Goal: Task Accomplishment & Management: Manage account settings

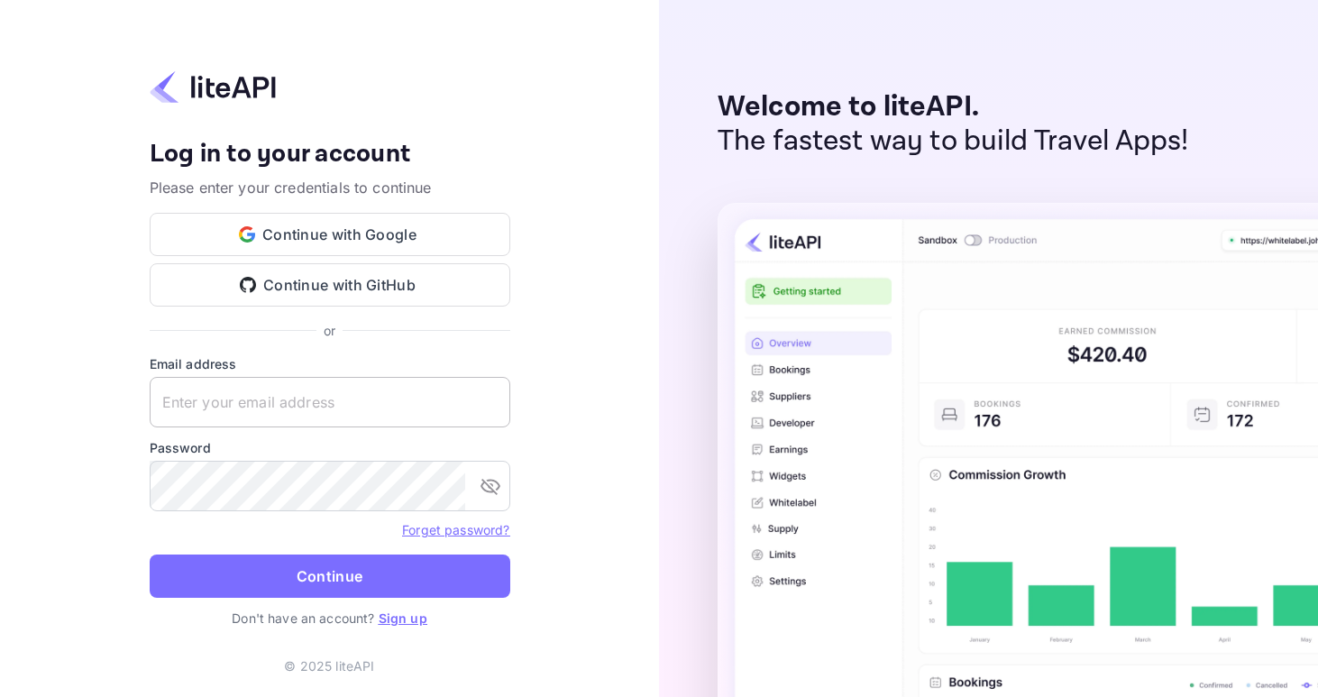
click at [298, 404] on input "text" at bounding box center [330, 402] width 361 height 50
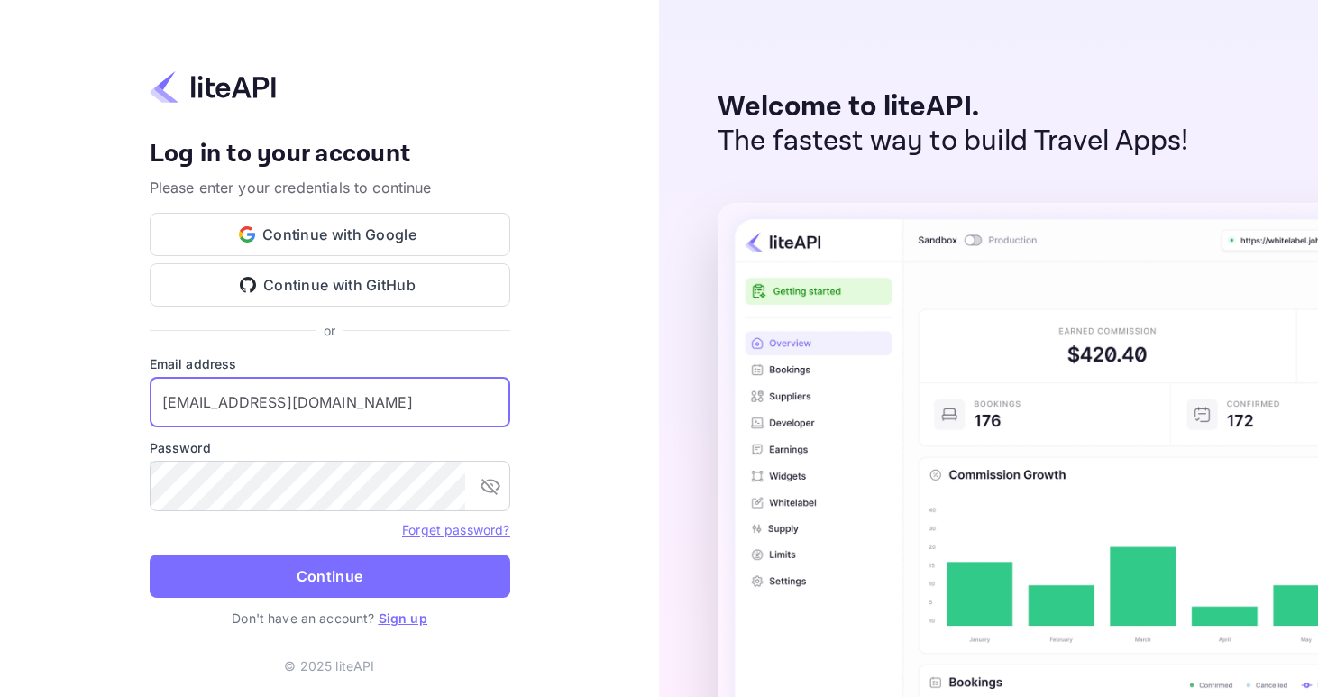
type input "[EMAIL_ADDRESS][DOMAIN_NAME]"
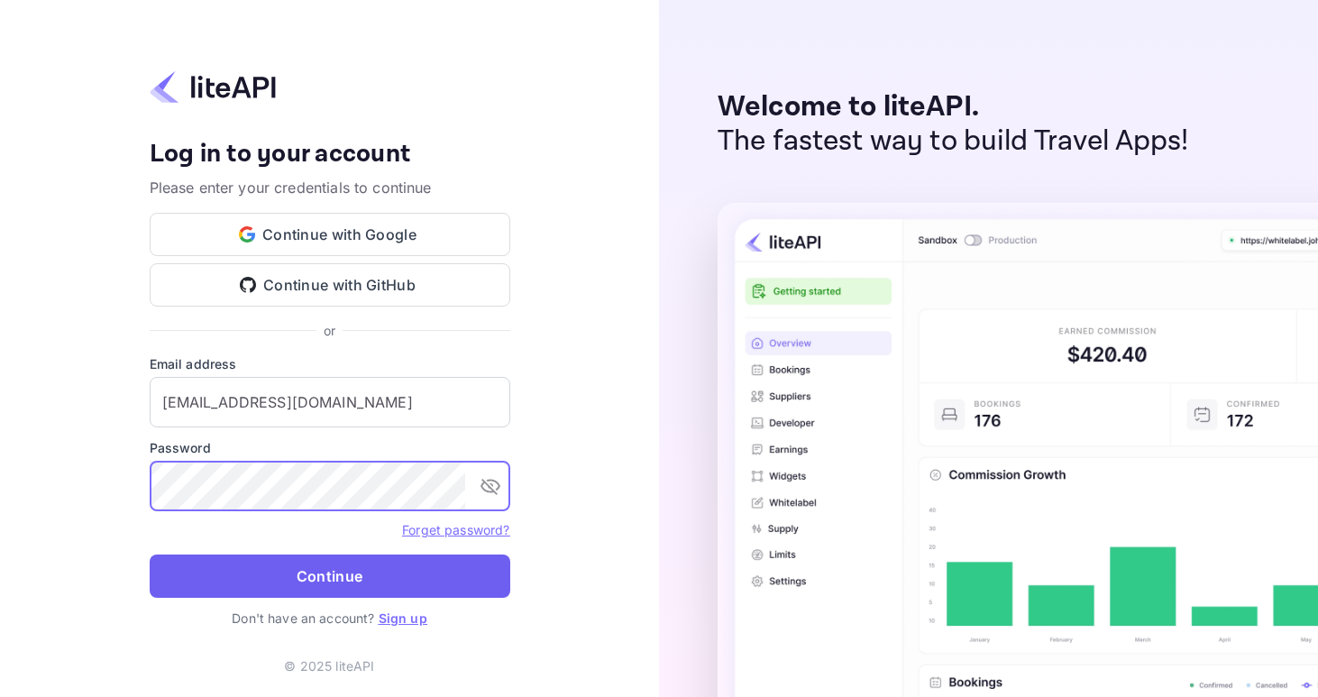
click at [340, 590] on button "Continue" at bounding box center [330, 576] width 361 height 43
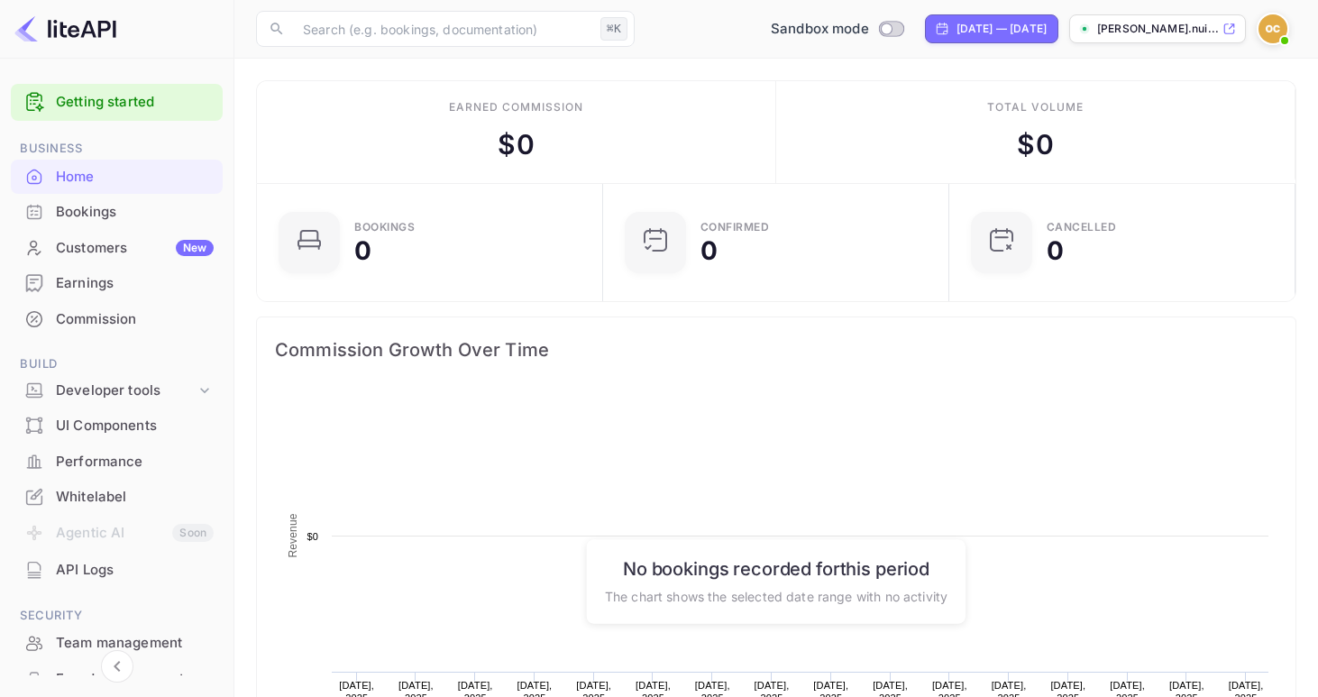
scroll to position [293, 335]
click at [108, 215] on div "Bookings" at bounding box center [135, 212] width 158 height 21
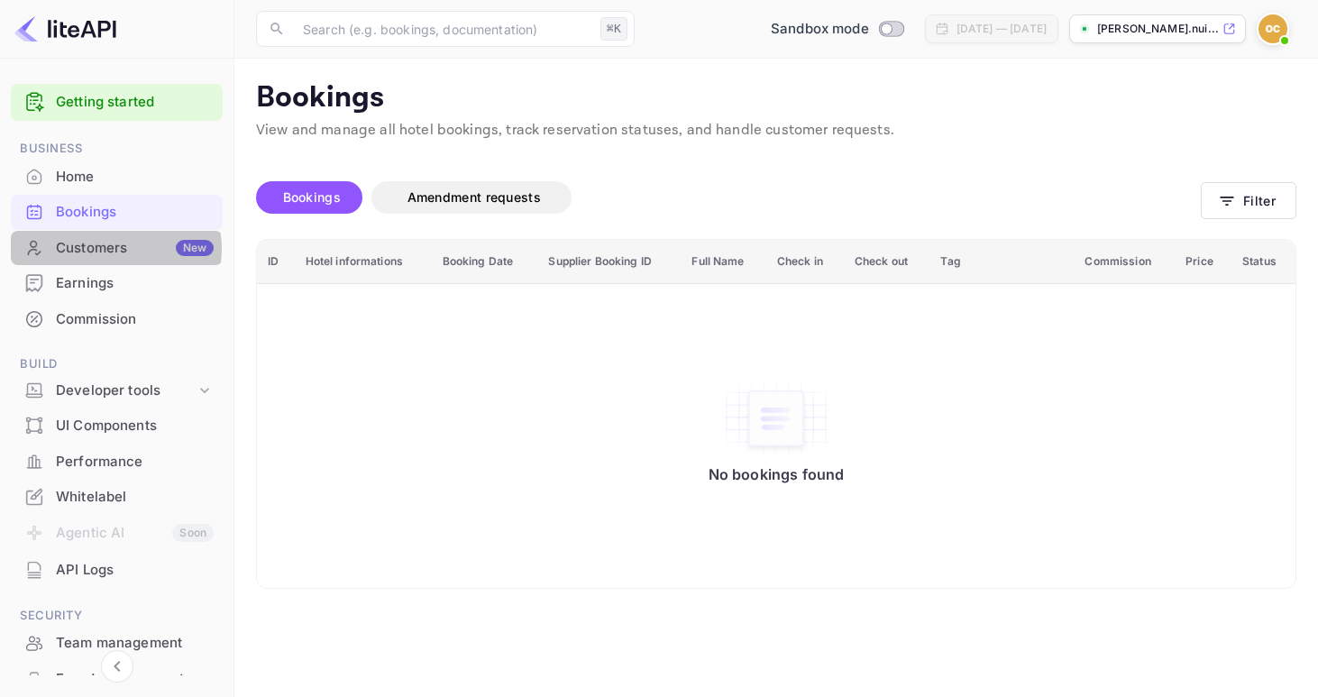
click at [113, 249] on div "Customers New" at bounding box center [135, 248] width 158 height 21
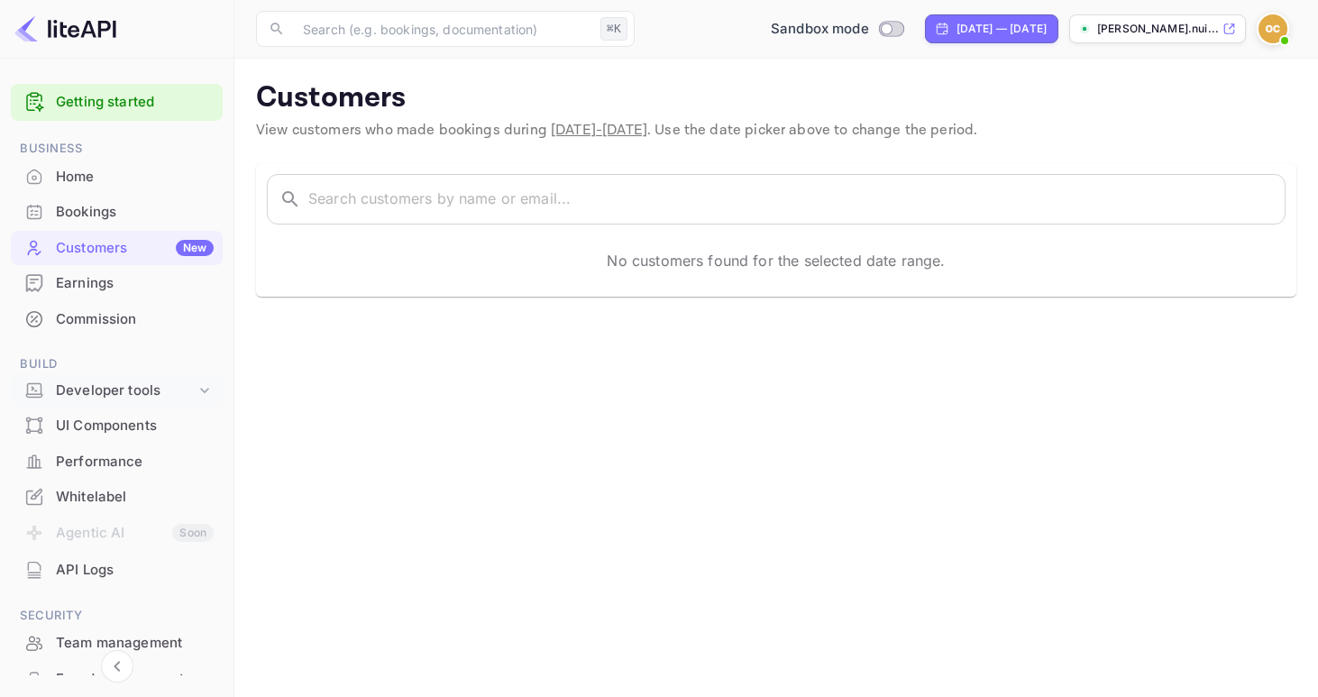
click at [124, 385] on div "Developer tools" at bounding box center [126, 390] width 140 height 21
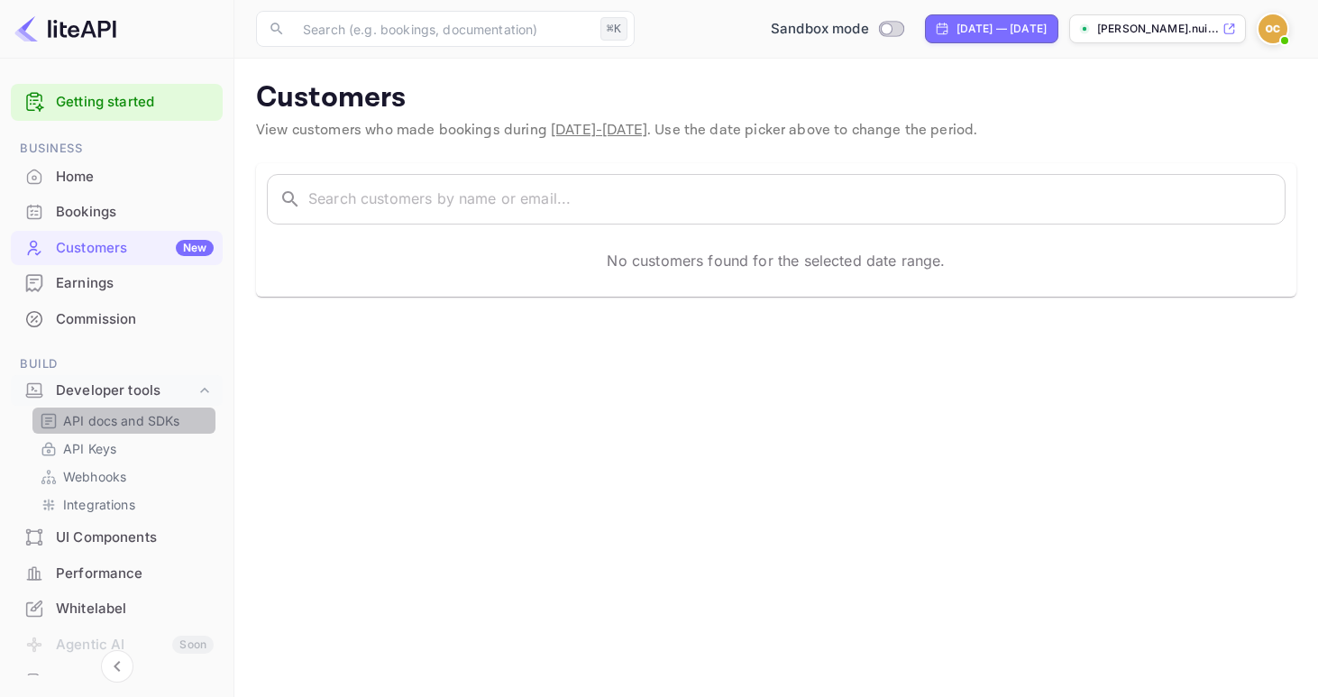
click at [129, 420] on p "API docs and SDKs" at bounding box center [121, 420] width 117 height 19
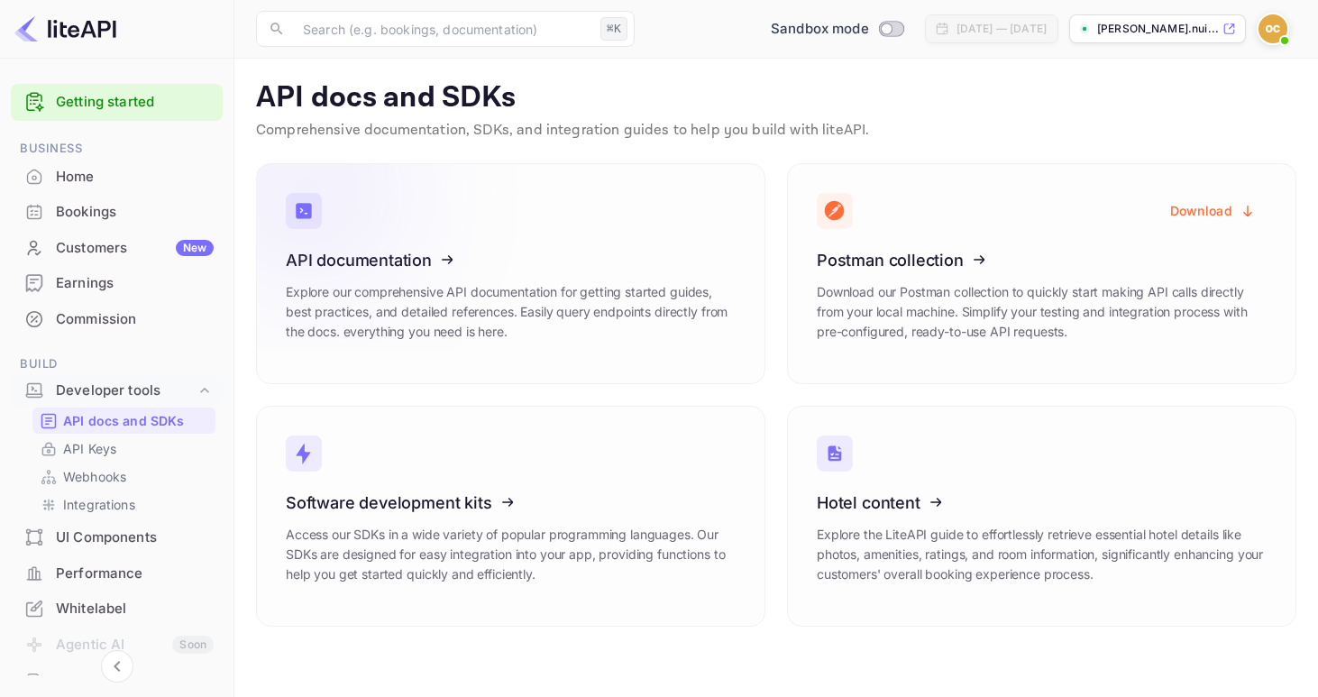
click at [423, 311] on icon at bounding box center [397, 257] width 280 height 186
click at [1152, 26] on p "oliver-cohen-shjid.nui..." at bounding box center [1158, 29] width 122 height 16
click at [1269, 30] on img at bounding box center [1273, 28] width 29 height 29
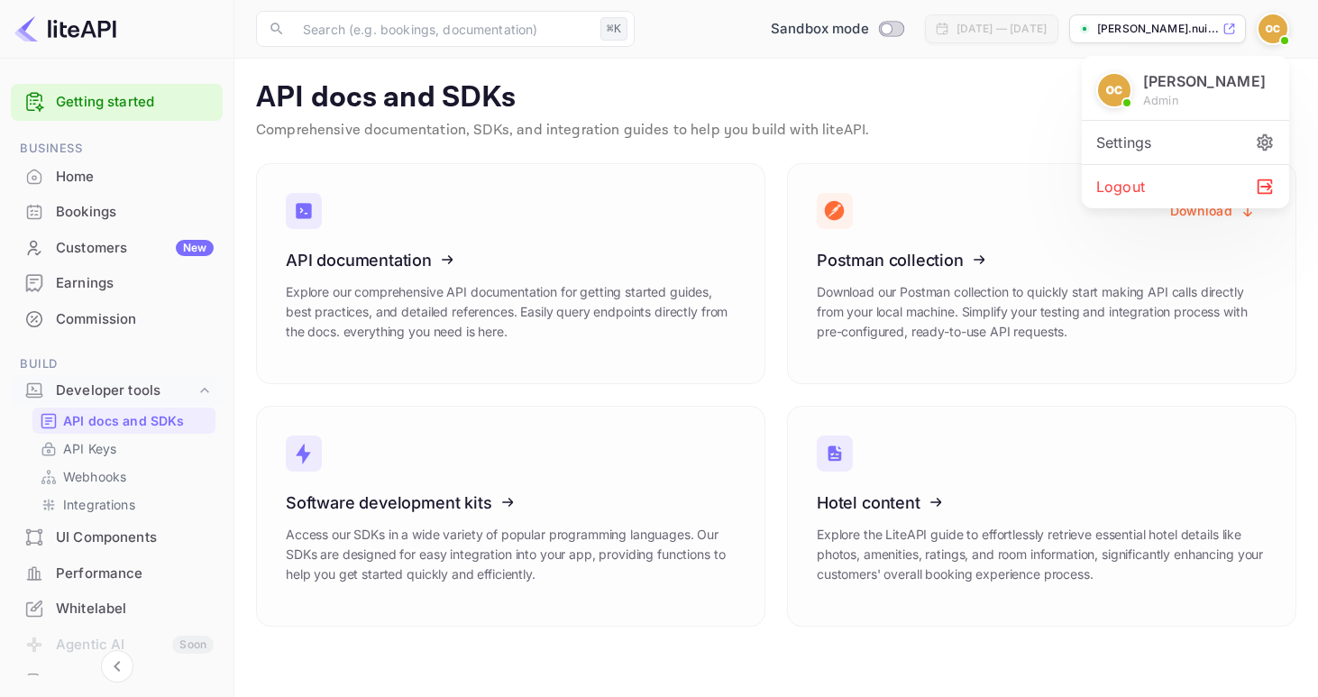
click at [1171, 144] on div "Settings" at bounding box center [1185, 142] width 207 height 43
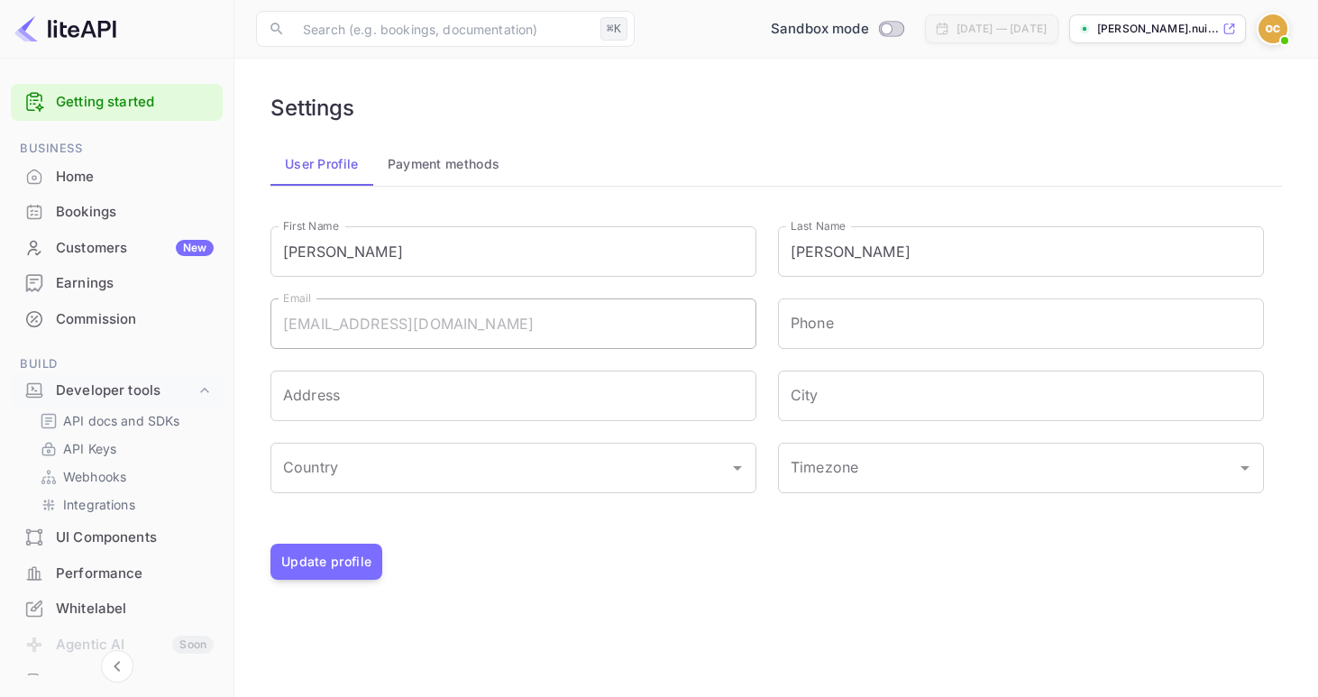
click at [442, 161] on button "Payment methods" at bounding box center [444, 163] width 142 height 43
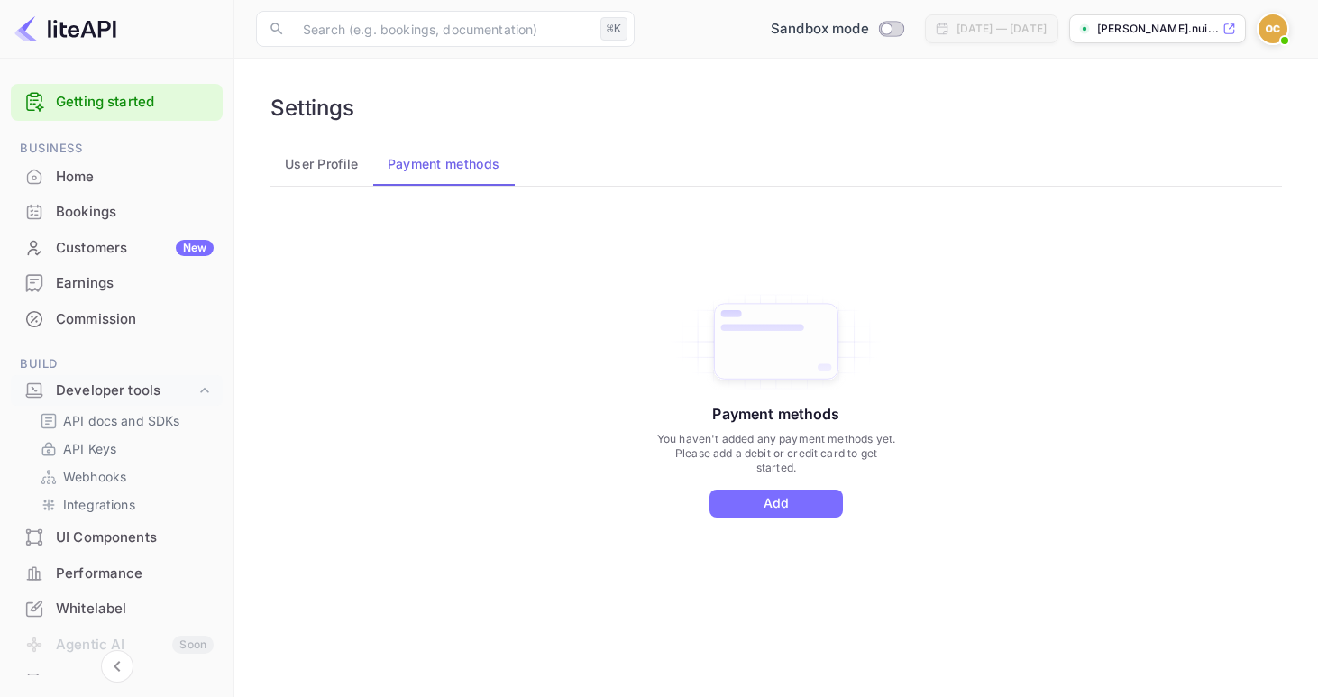
click at [350, 168] on button "User Profile" at bounding box center [321, 163] width 103 height 43
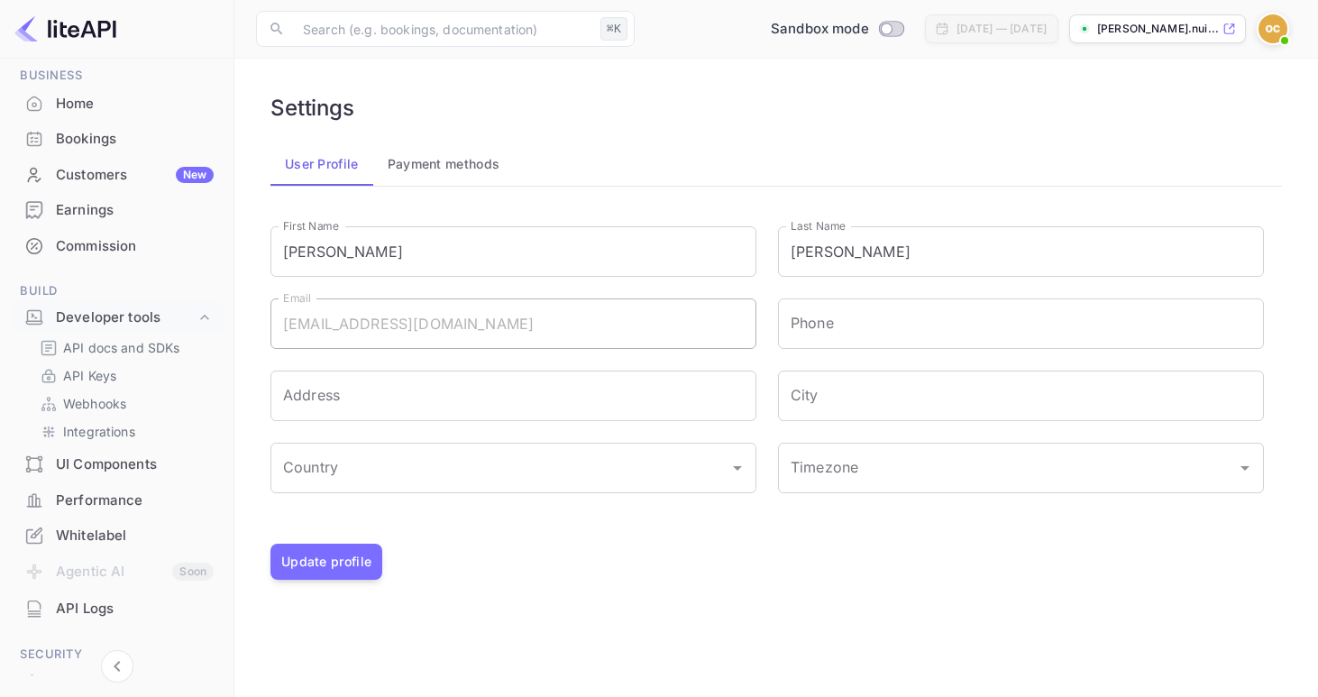
scroll to position [74, 0]
click at [102, 377] on p "API Keys" at bounding box center [89, 374] width 53 height 19
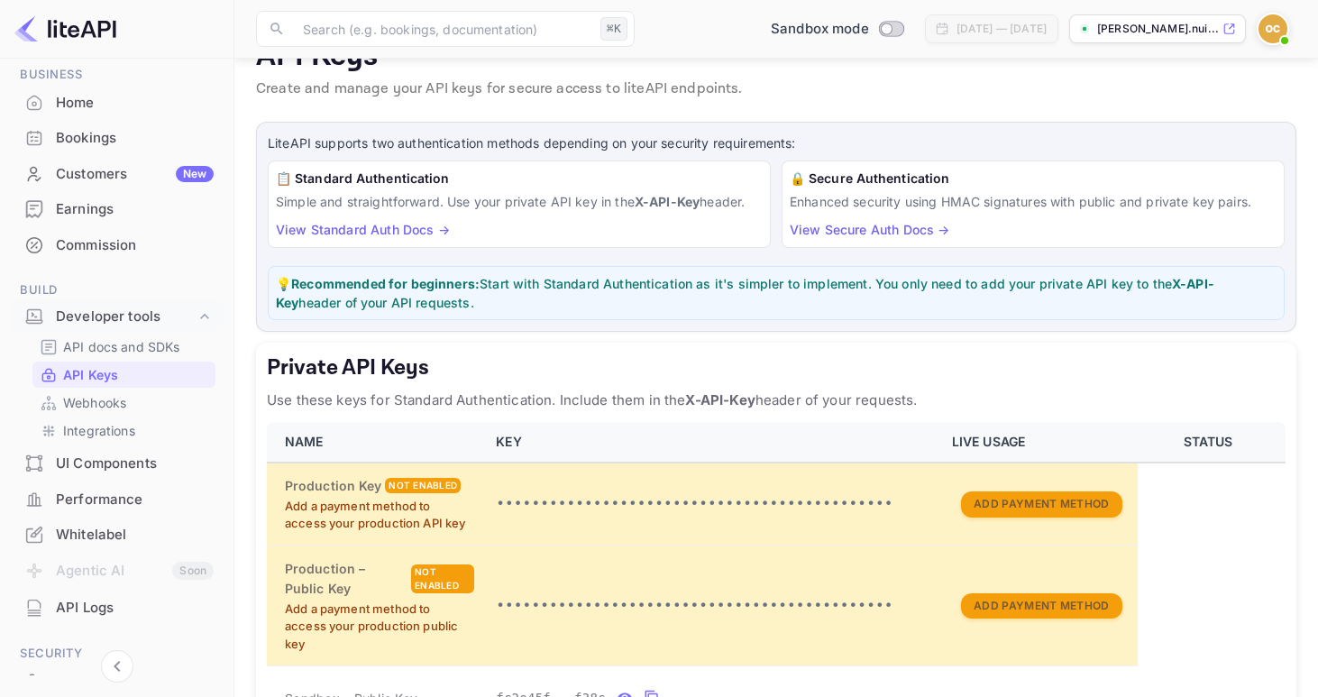
scroll to position [39, 0]
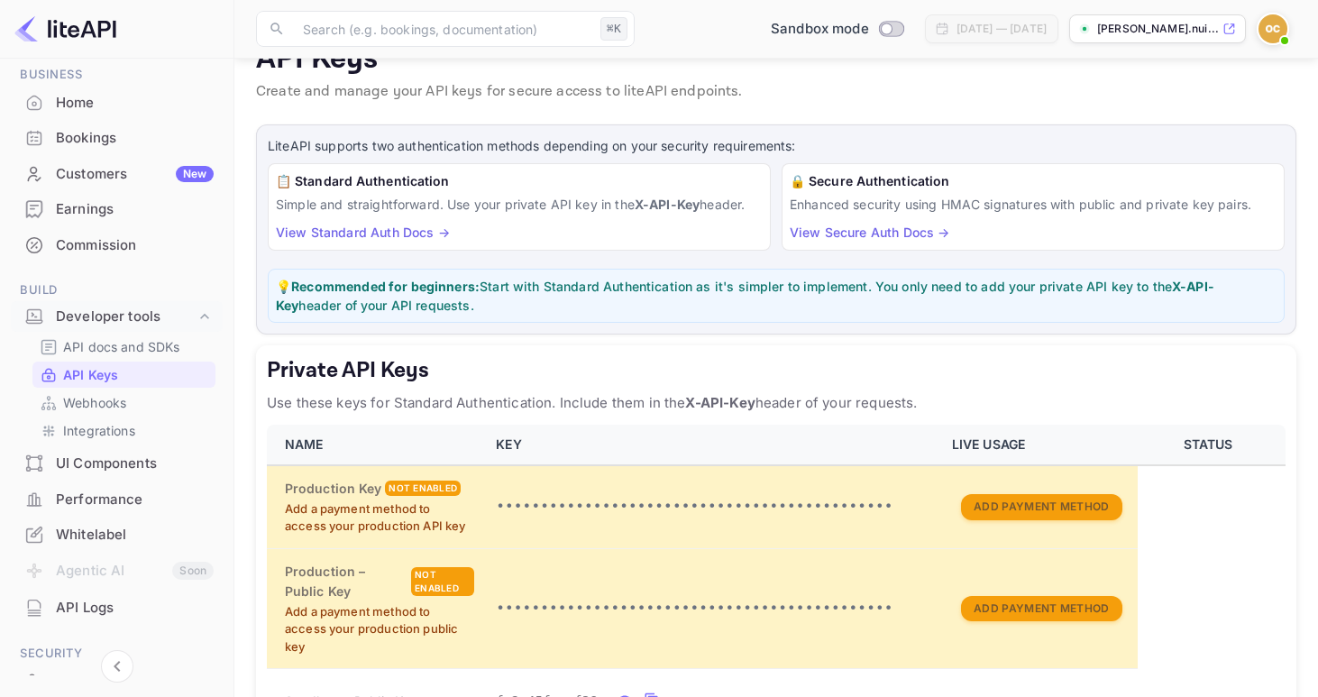
click at [521, 213] on p "Simple and straightforward. Use your private API key in the X-API-Key header." at bounding box center [519, 204] width 487 height 19
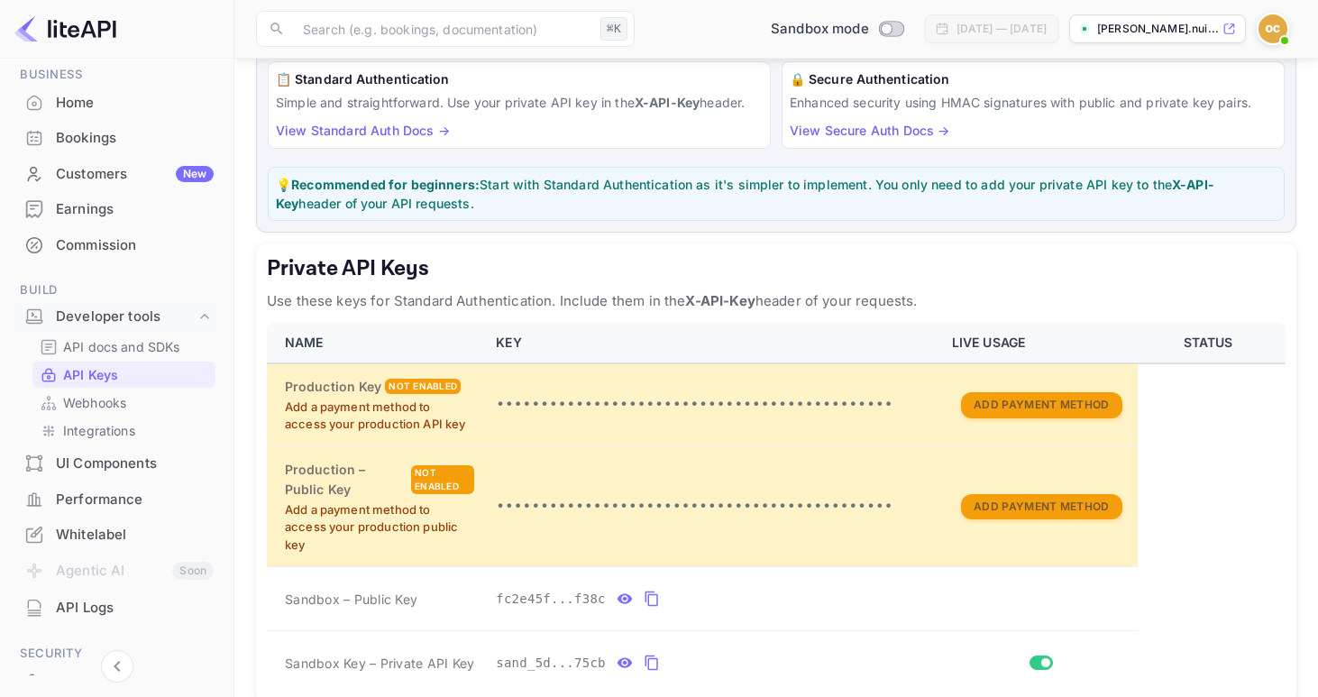
scroll to position [0, 0]
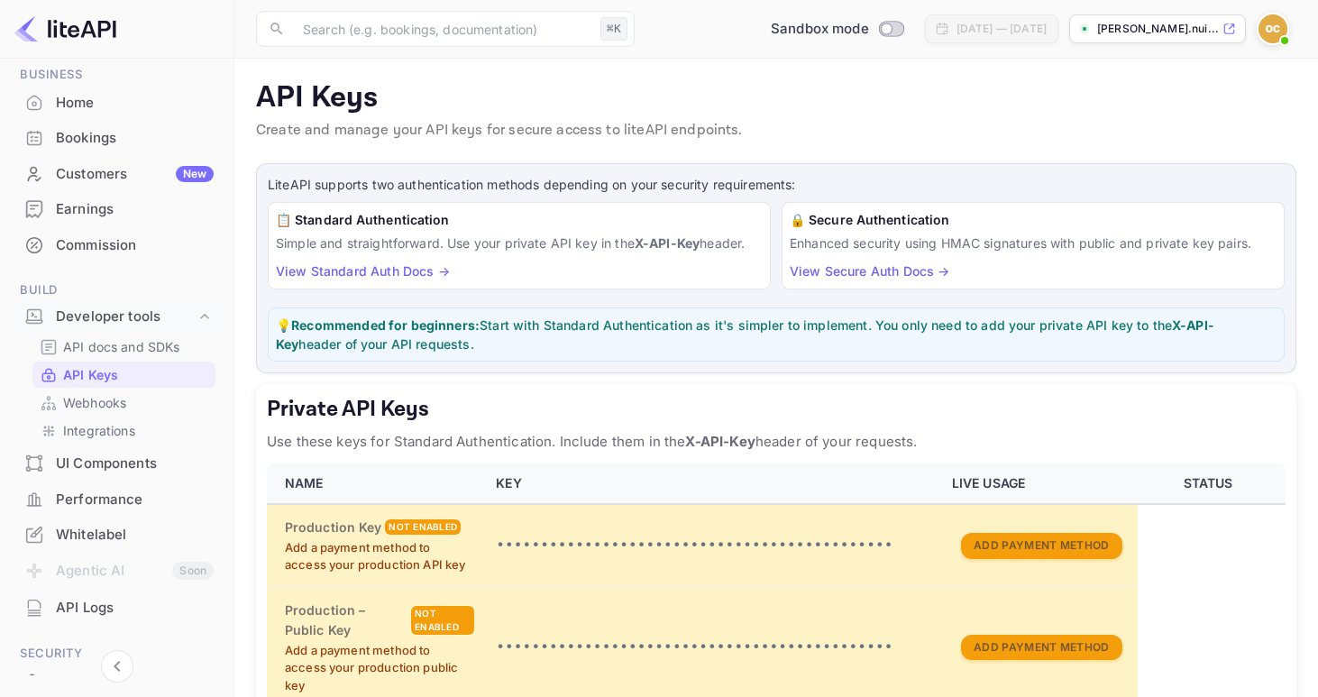
click at [600, 247] on p "Simple and straightforward. Use your private API key in the X-API-Key header." at bounding box center [519, 243] width 487 height 19
click at [497, 236] on p "Simple and straightforward. Use your private API key in the X-API-Key header." at bounding box center [519, 243] width 487 height 19
click at [391, 218] on h6 "📋 Standard Authentication" at bounding box center [519, 220] width 487 height 20
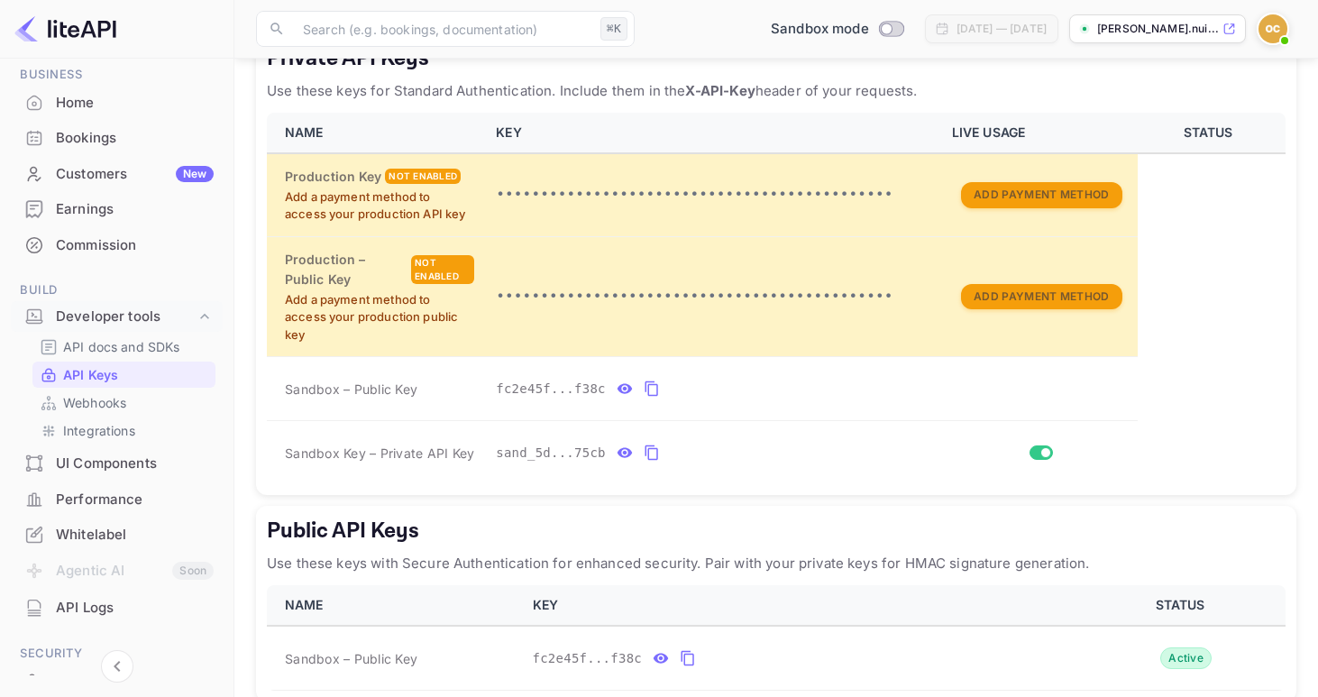
scroll to position [379, 0]
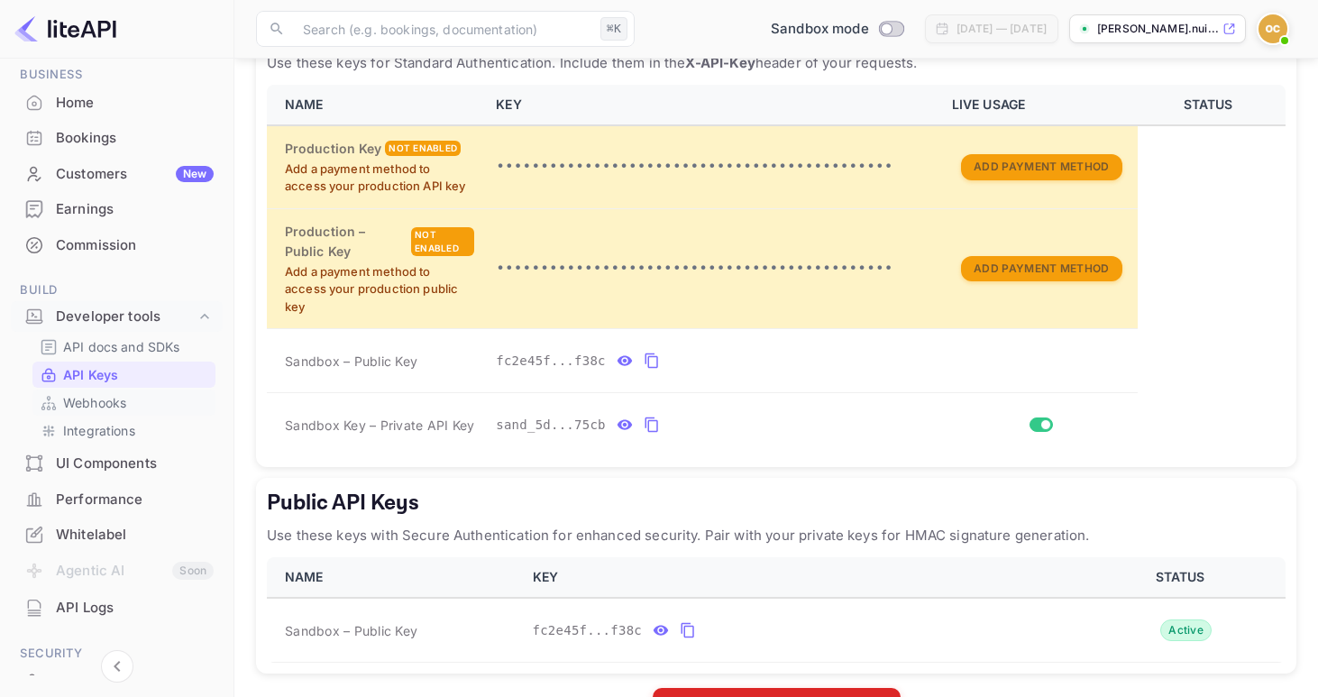
click at [104, 402] on p "Webhooks" at bounding box center [94, 402] width 63 height 19
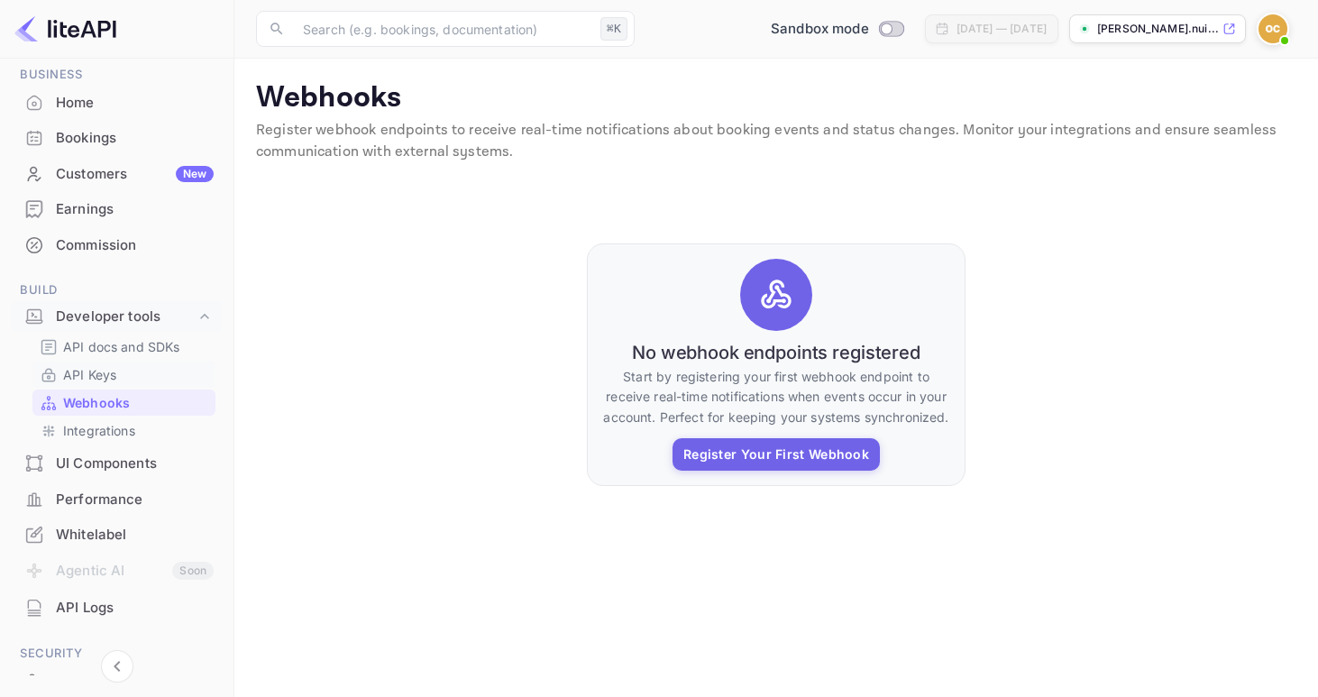
click at [104, 371] on p "API Keys" at bounding box center [89, 374] width 53 height 19
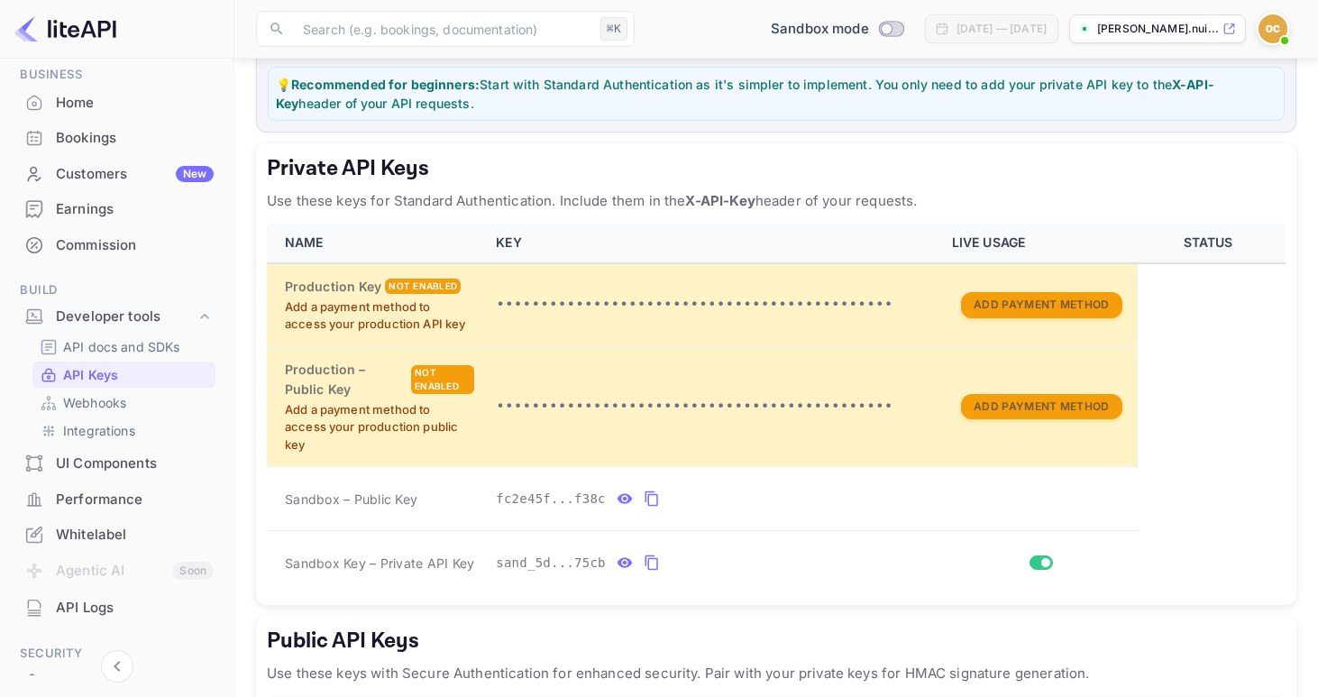
scroll to position [236, 0]
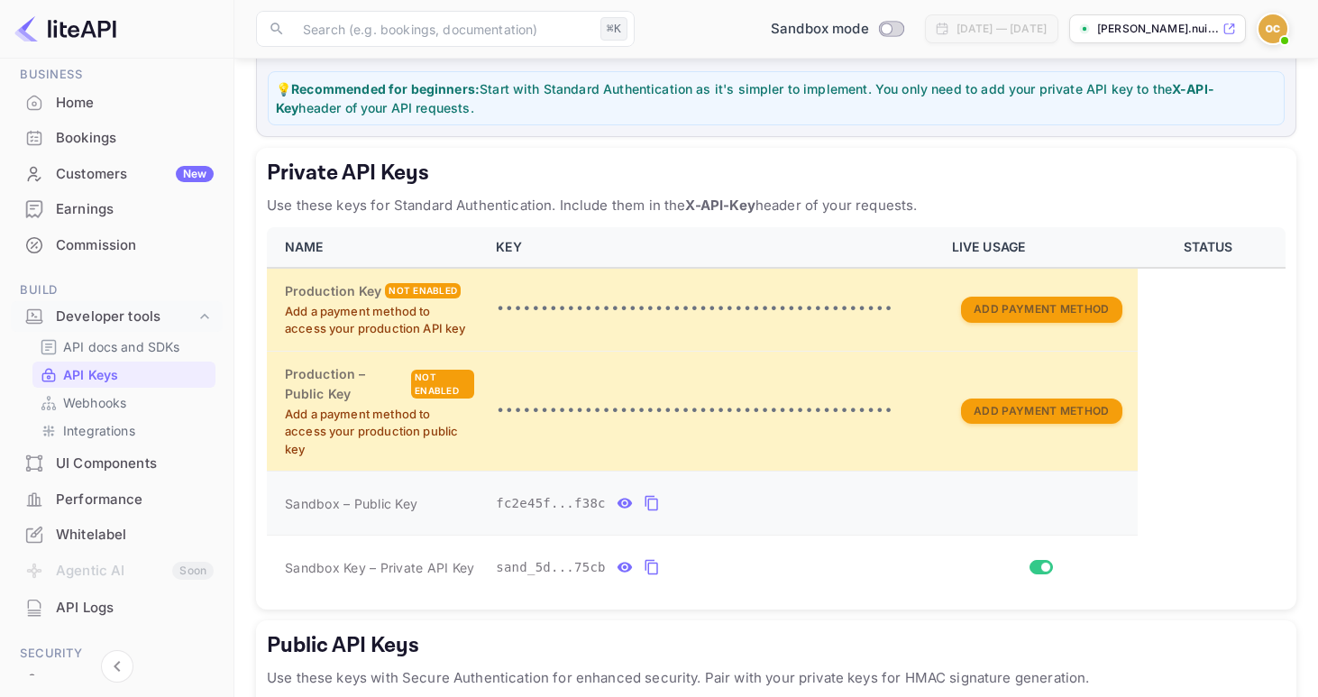
click at [627, 503] on icon "private api keys table" at bounding box center [625, 503] width 16 height 22
click at [824, 505] on icon "private api keys table" at bounding box center [824, 503] width 16 height 22
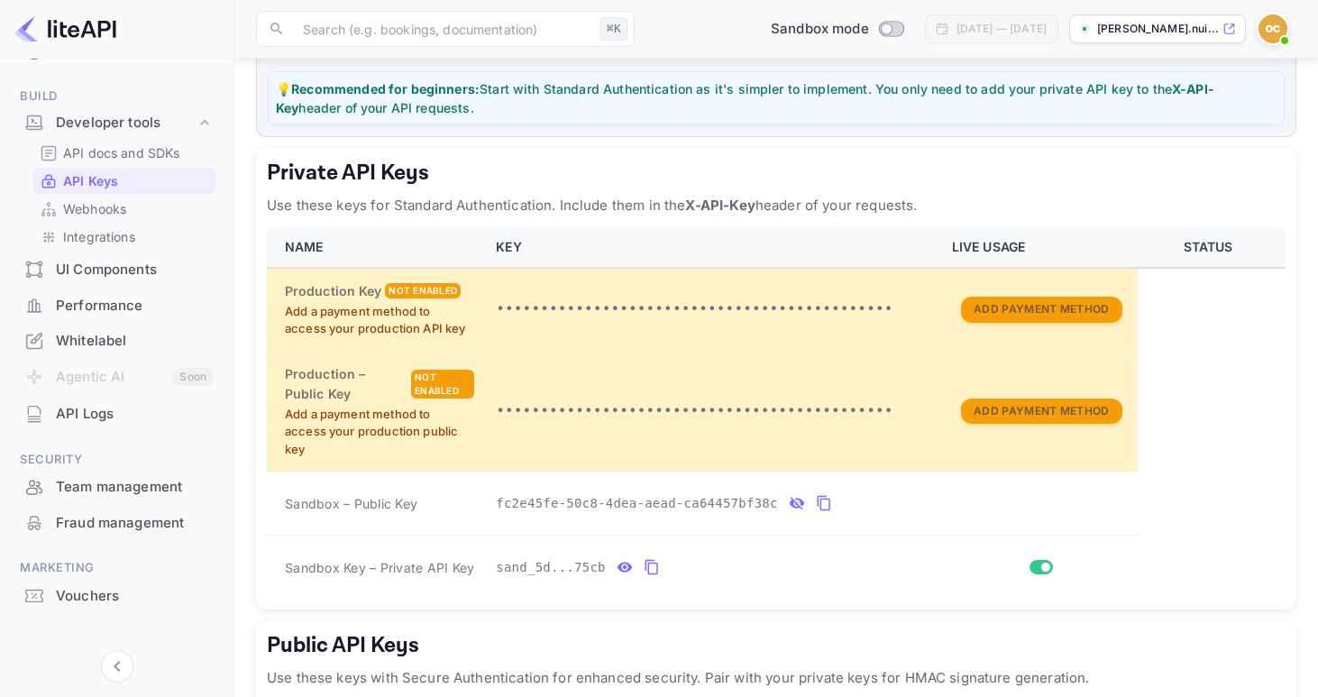
scroll to position [269, 0]
click at [826, 506] on icon "private api keys table" at bounding box center [824, 503] width 16 height 22
click at [153, 156] on p "API docs and SDKs" at bounding box center [121, 151] width 117 height 19
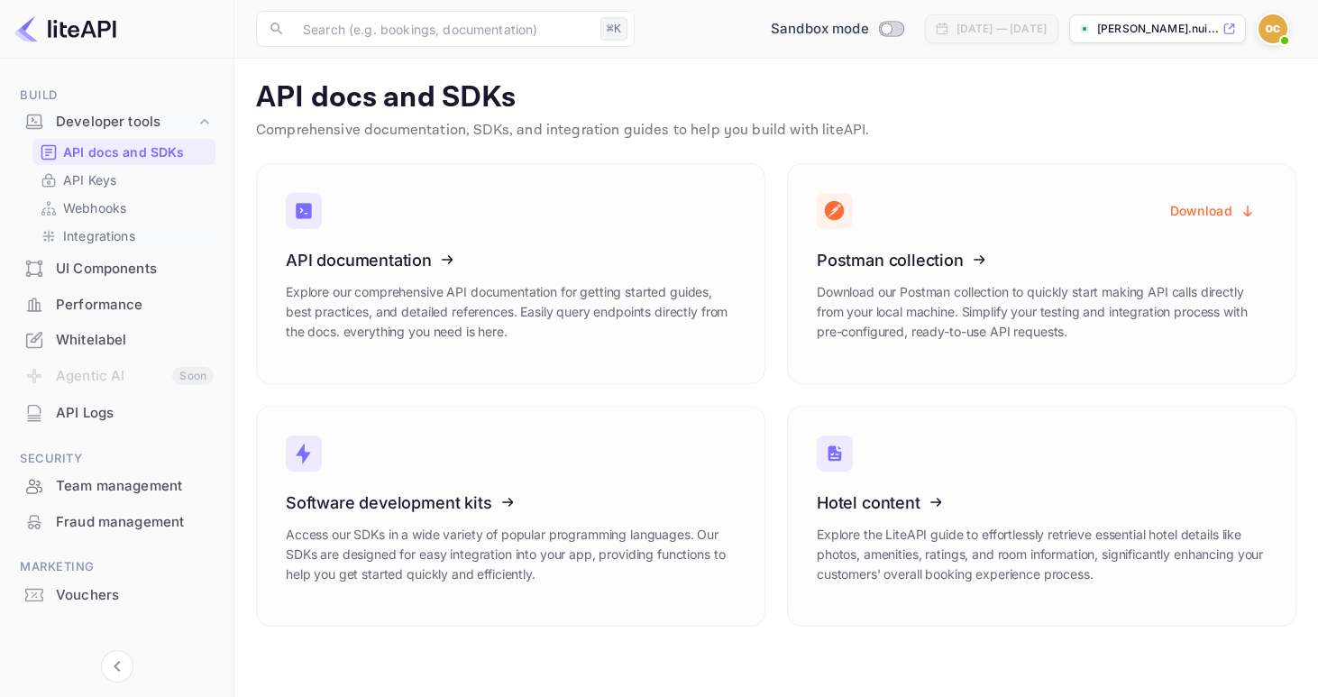
click at [108, 234] on p "Integrations" at bounding box center [99, 235] width 72 height 19
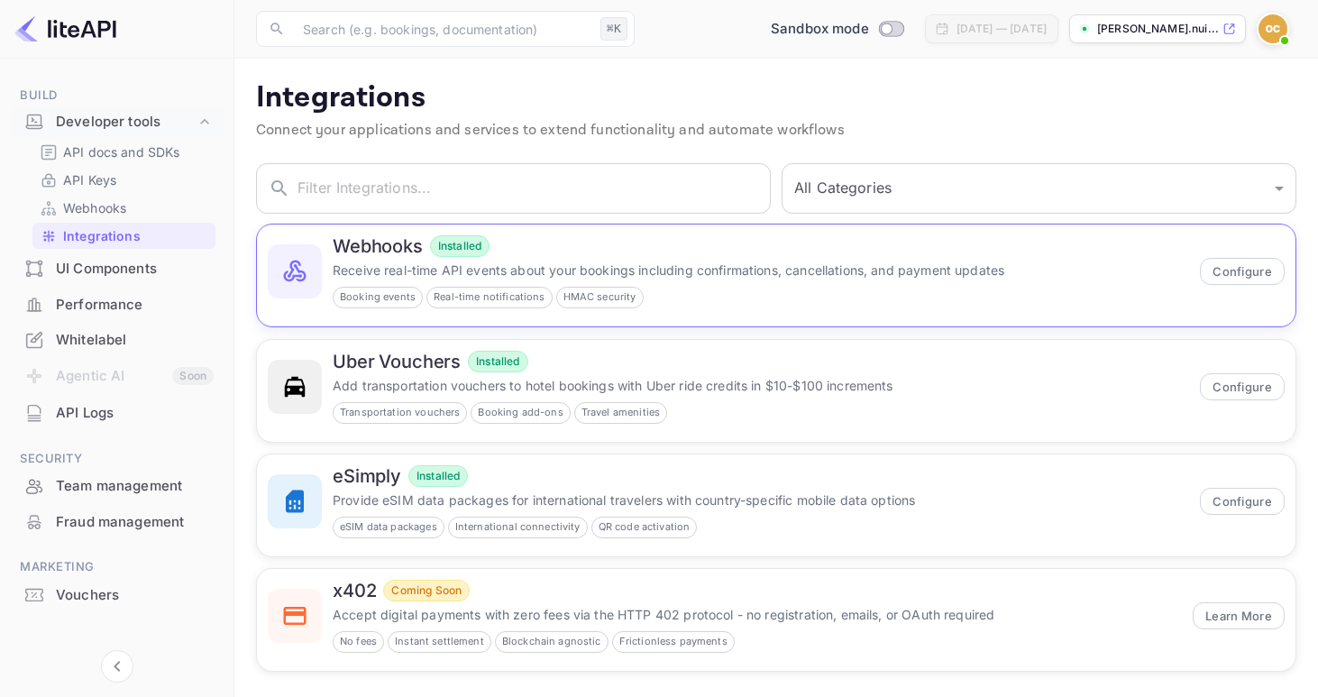
scroll to position [12, 0]
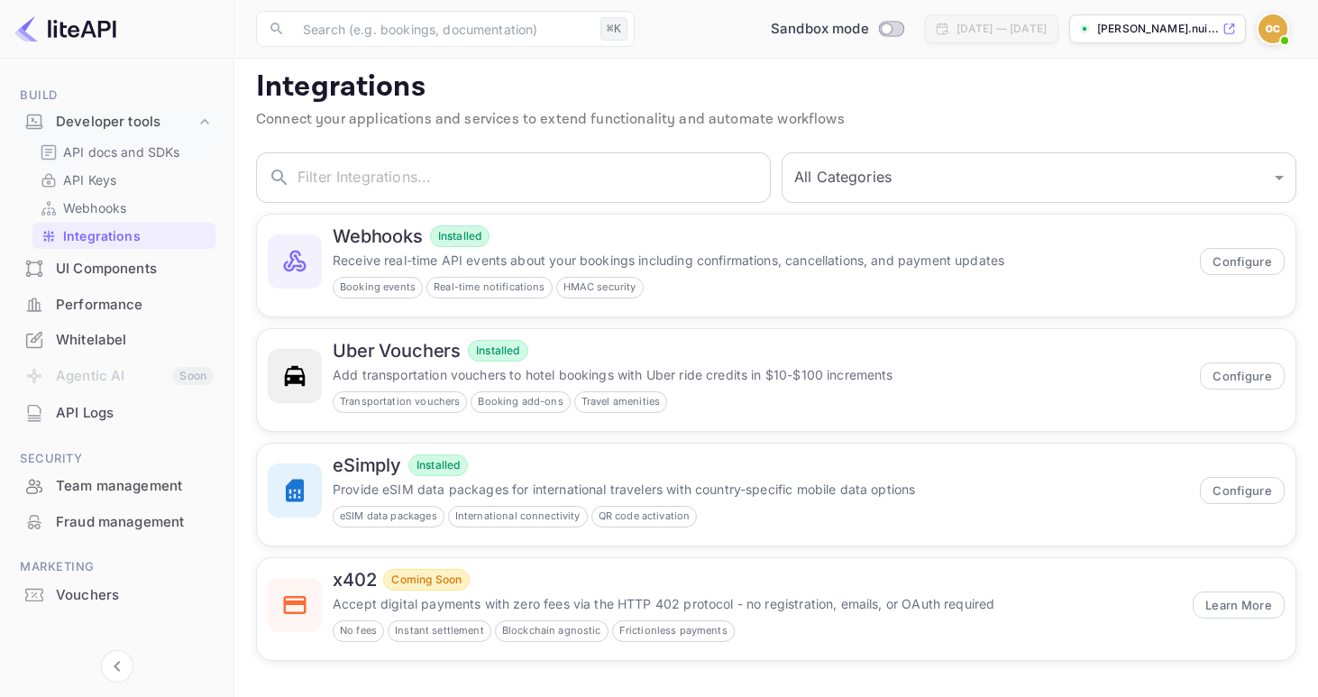
click at [147, 156] on p "API docs and SDKs" at bounding box center [121, 151] width 117 height 19
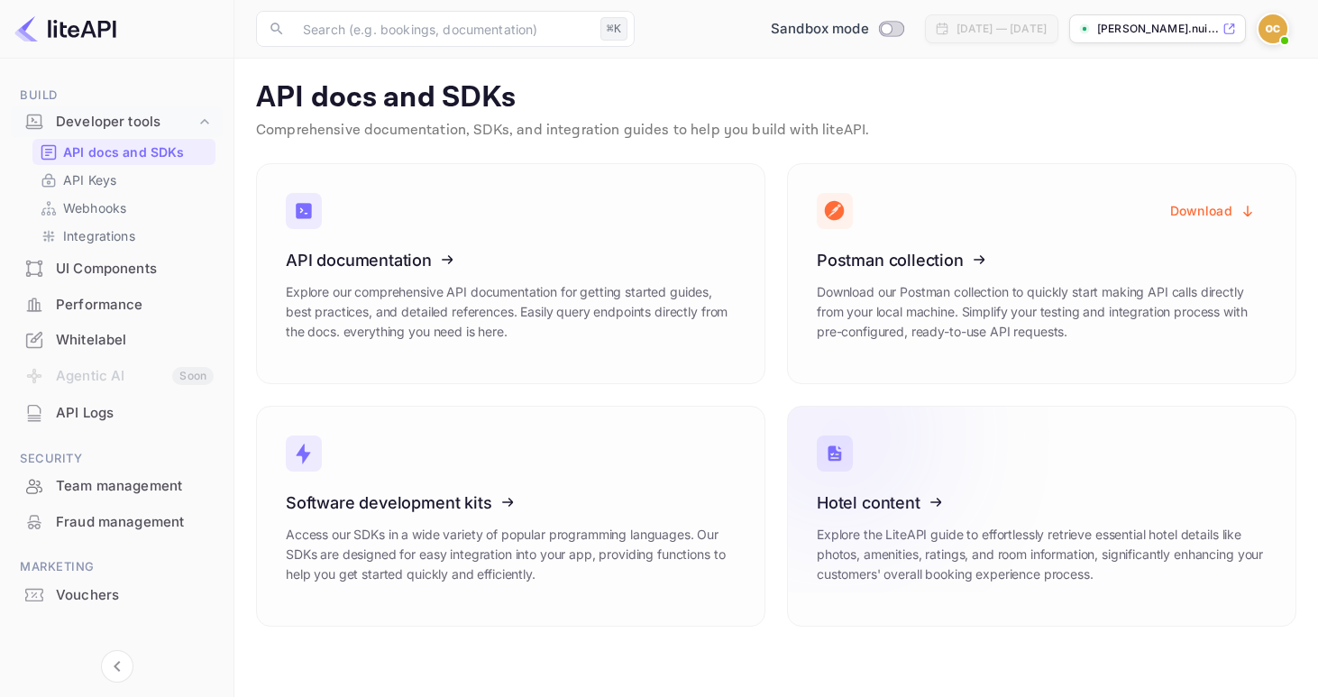
click at [938, 547] on icon at bounding box center [928, 500] width 280 height 186
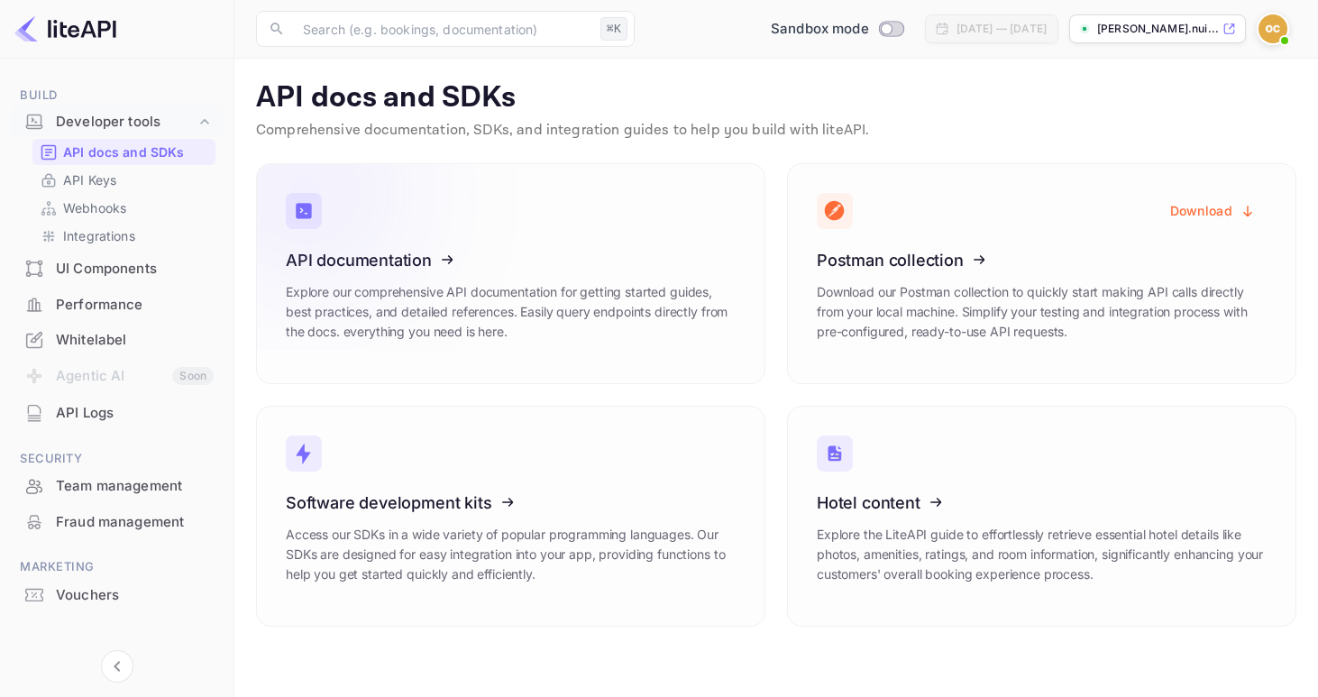
click at [390, 294] on icon at bounding box center [397, 257] width 280 height 186
click at [109, 182] on p "API Keys" at bounding box center [89, 179] width 53 height 19
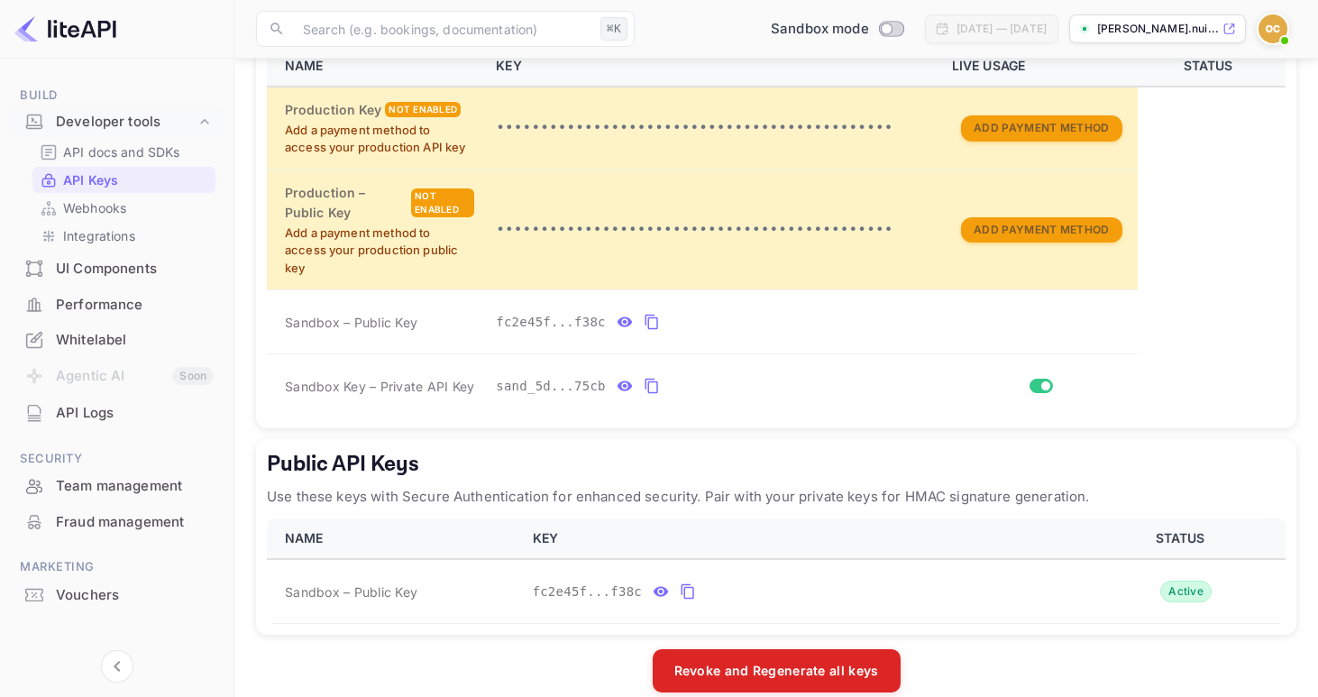
scroll to position [423, 0]
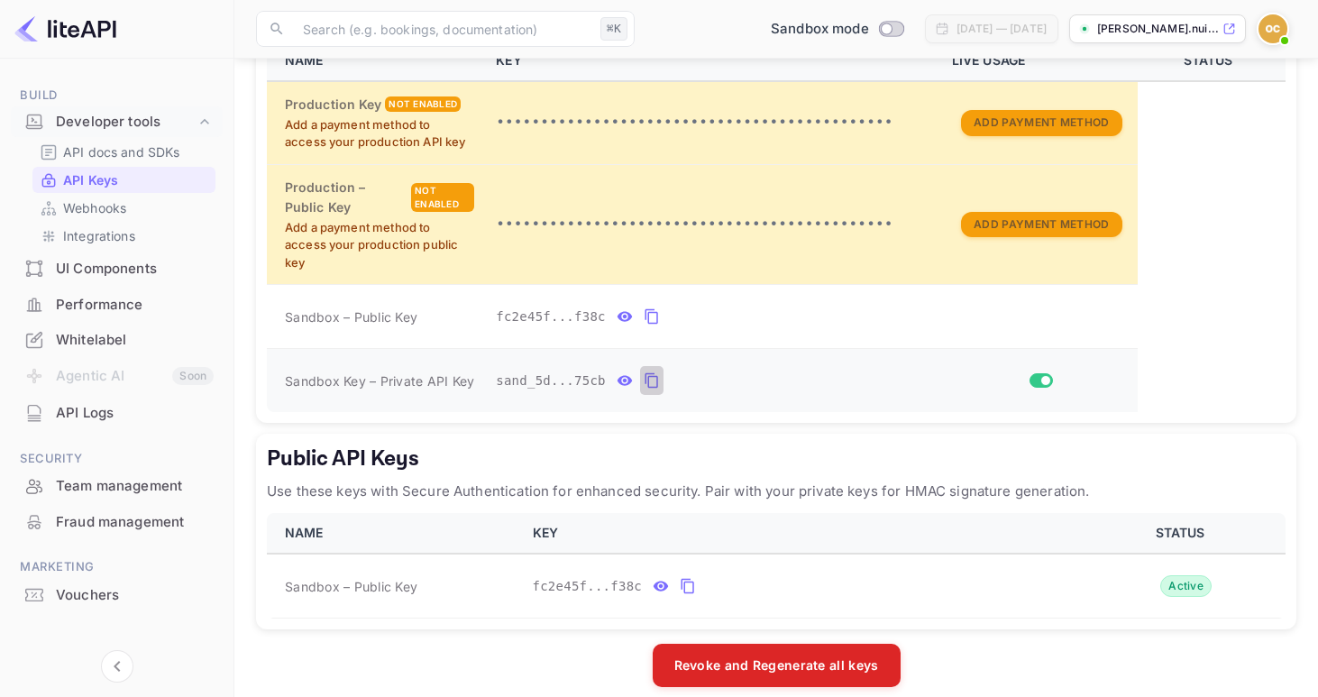
click at [653, 382] on icon "private api keys table" at bounding box center [652, 381] width 16 height 22
